Goal: Book appointment/travel/reservation

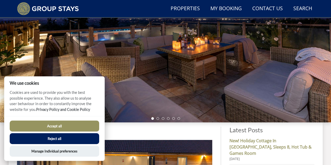
scroll to position [96, 0]
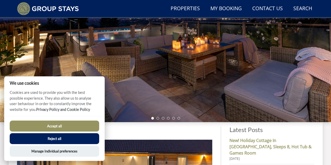
click at [70, 126] on button "Accept all" at bounding box center [54, 126] width 89 height 11
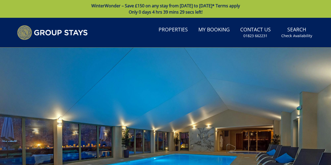
click at [303, 28] on link "Search Check Availability" at bounding box center [296, 32] width 35 height 17
click at [298, 36] on small "Check Availability" at bounding box center [296, 35] width 31 height 5
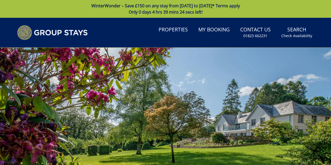
click at [306, 35] on small "Check Availability" at bounding box center [296, 35] width 31 height 5
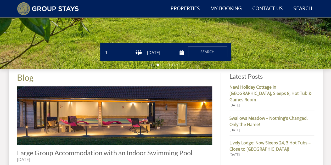
scroll to position [155, 0]
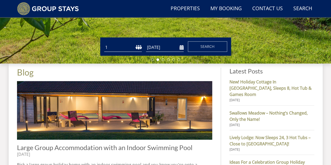
click at [117, 49] on select "1 2 3 4 5 6 7 8 9 10 11 12 13 14 15 16 17 18 19 20 21 22 23 24 25 26 27 28 29 3…" at bounding box center [123, 47] width 38 height 9
